Goal: Use online tool/utility: Utilize a website feature to perform a specific function

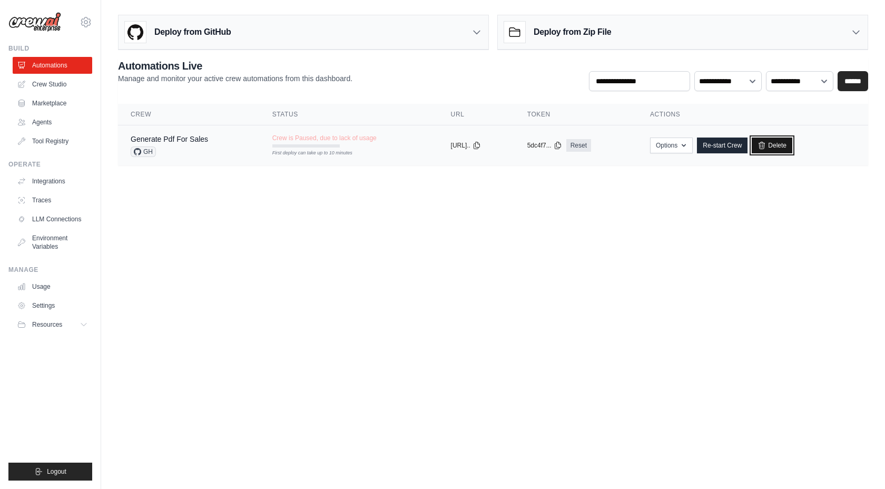
click at [790, 145] on link "Delete" at bounding box center [771, 145] width 41 height 16
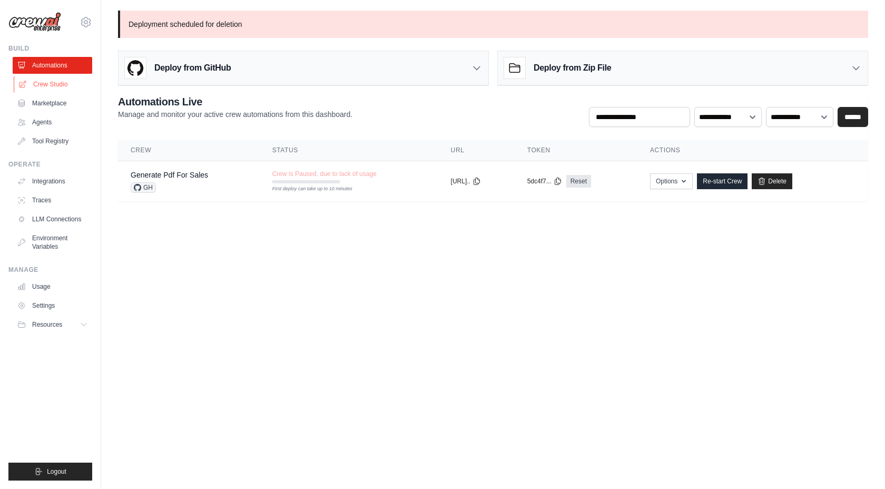
click at [64, 83] on link "Crew Studio" at bounding box center [54, 84] width 80 height 17
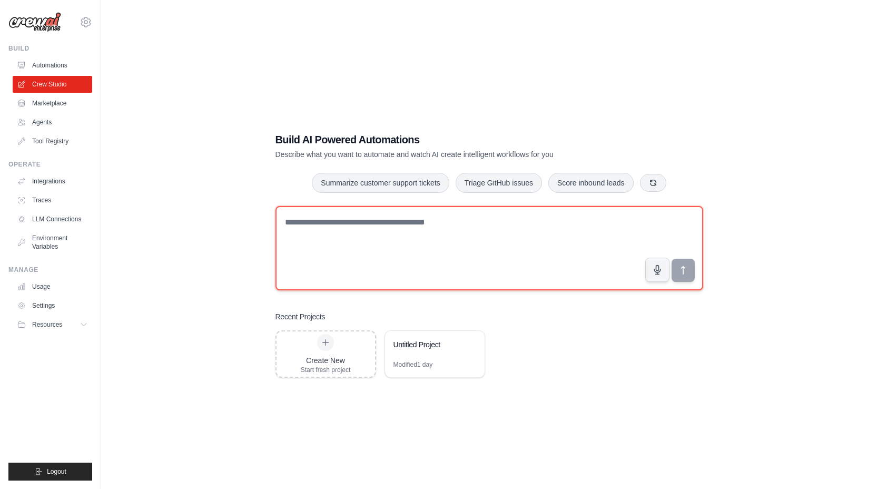
click at [348, 219] on textarea at bounding box center [489, 248] width 428 height 84
type textarea "**********"
